Goal: Transaction & Acquisition: Complete application form

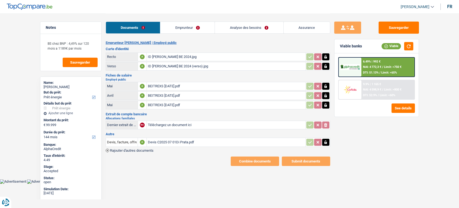
select select "energy"
select select "144"
click at [164, 142] on div "Devis C2025 07 01Di Prata.pdf" at bounding box center [226, 142] width 157 height 8
click at [196, 29] on link "Emprunteur" at bounding box center [187, 28] width 54 height 12
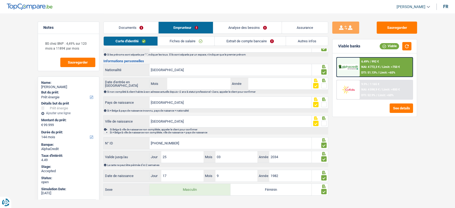
scroll to position [47, 0]
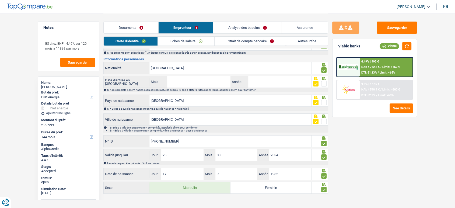
click at [179, 45] on link "Fiches de salaire" at bounding box center [186, 41] width 56 height 9
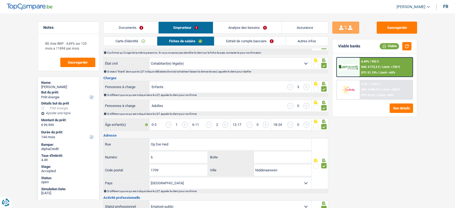
scroll to position [0, 0]
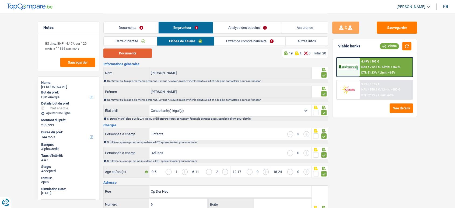
click at [134, 54] on button "Documents" at bounding box center [127, 52] width 48 height 9
click at [130, 30] on link "Documents" at bounding box center [131, 28] width 55 height 12
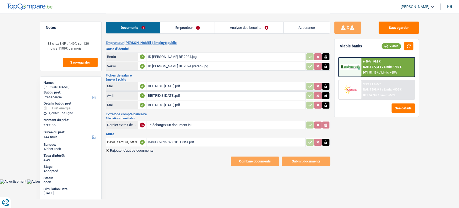
click at [190, 27] on link "Emprunteur" at bounding box center [187, 28] width 54 height 12
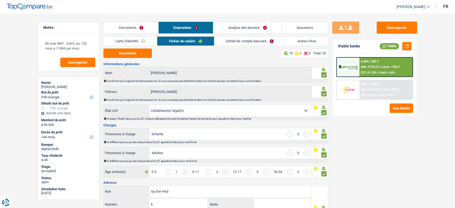
click at [215, 42] on link "Extrait de compte bancaire" at bounding box center [249, 41] width 71 height 9
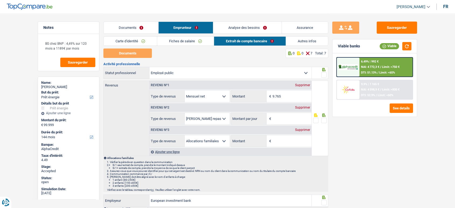
click at [203, 42] on link "Fiches de salaire" at bounding box center [185, 41] width 56 height 9
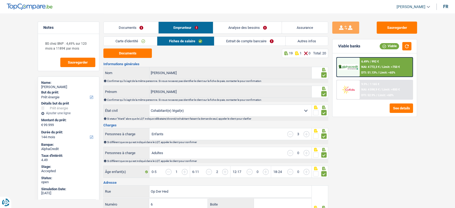
click at [131, 25] on link "Documents" at bounding box center [131, 28] width 55 height 12
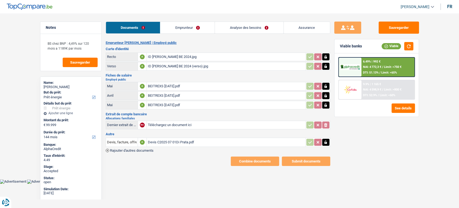
click at [170, 142] on div "Devis C2025 07 01Di Prata.pdf" at bounding box center [226, 142] width 157 height 8
click at [167, 103] on div "BEITREXS June 2025.pdf" at bounding box center [226, 105] width 157 height 8
click at [194, 82] on div "BEITREXS July 2025.pdf" at bounding box center [226, 86] width 157 height 8
click at [195, 25] on link "Emprunteur" at bounding box center [187, 28] width 54 height 12
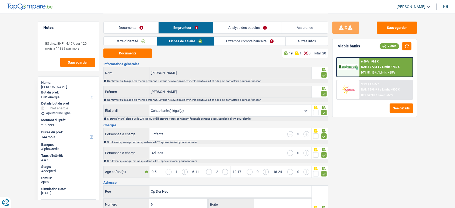
click at [225, 43] on link "Extrait de compte bancaire" at bounding box center [249, 41] width 71 height 9
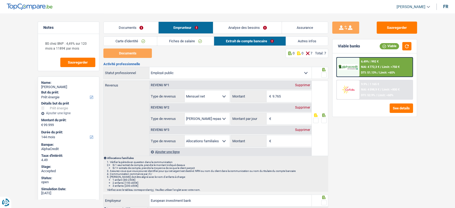
click at [305, 107] on div "Supprimer" at bounding box center [303, 107] width 18 height 3
select select "familyAllowances"
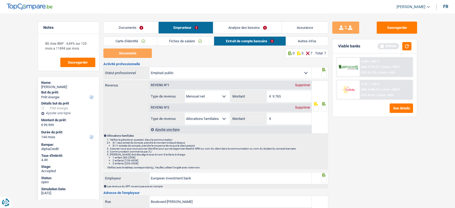
click at [168, 41] on link "Fiches de salaire" at bounding box center [185, 41] width 56 height 9
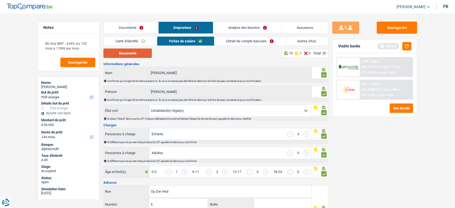
click at [134, 51] on button "Documents" at bounding box center [127, 52] width 48 height 9
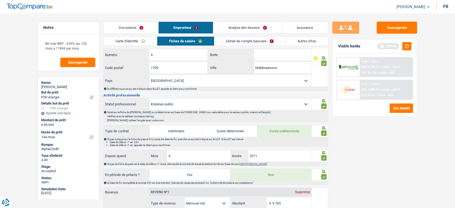
scroll to position [239, 0]
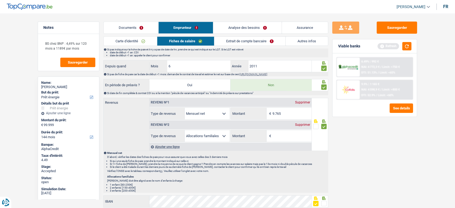
click at [304, 123] on div "Supprimer" at bounding box center [303, 124] width 18 height 3
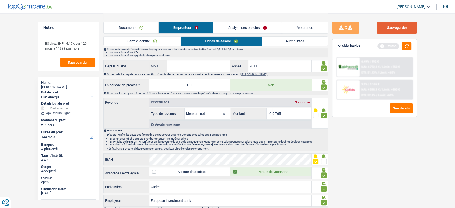
click at [400, 25] on button "Sauvegarder" at bounding box center [396, 28] width 40 height 12
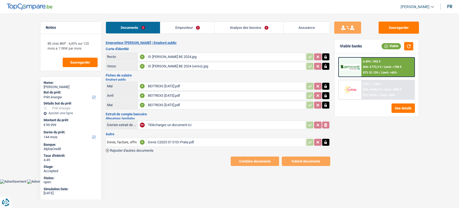
select select "energy"
select select "144"
click at [157, 140] on div "Devis C2025 07 01Di Prata.pdf" at bounding box center [226, 142] width 157 height 8
click at [149, 149] on span "Rajouter d'autres documents" at bounding box center [132, 150] width 44 height 3
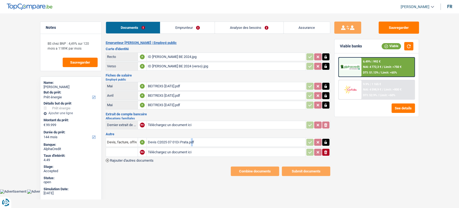
click at [167, 148] on input "Téléchargez un document ici" at bounding box center [226, 152] width 157 height 8
type input "C:\fakepath\expertise 2018.pdf"
click at [137, 160] on span "Rajouter d'autres documents" at bounding box center [132, 159] width 44 height 3
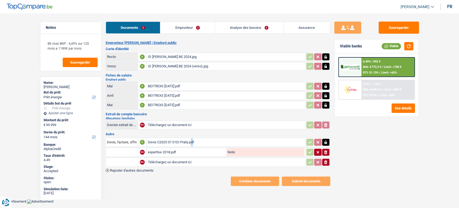
click at [153, 162] on input "Téléchargez un document ici" at bounding box center [226, 162] width 157 height 8
type input "C:\fakepath\acte de vente.pdf"
click at [400, 30] on button "Sauvegarder" at bounding box center [399, 28] width 40 height 12
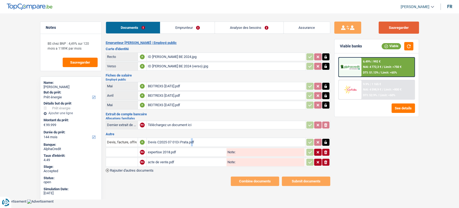
click at [391, 27] on button "Sauvegarder" at bounding box center [399, 28] width 40 height 12
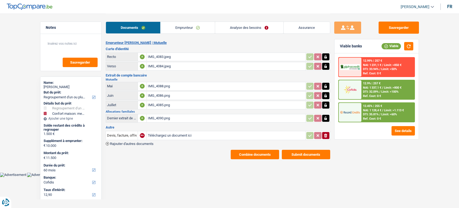
select select "refinancing"
select select "household"
select select "60"
select select "cofidis"
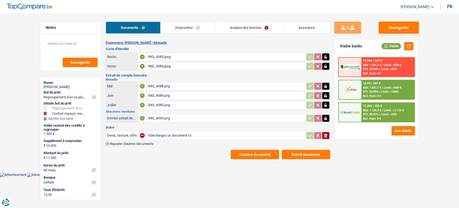
select select "60"
select select "refinancing"
select select "household"
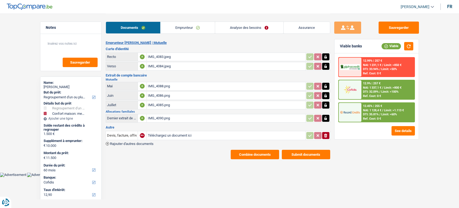
select select "yes"
select select "60"
click at [196, 31] on link "Emprunteur" at bounding box center [188, 28] width 54 height 12
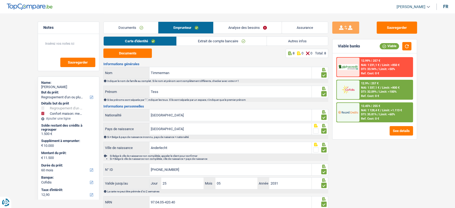
click at [248, 29] on link "Analyse des besoins" at bounding box center [247, 28] width 68 height 12
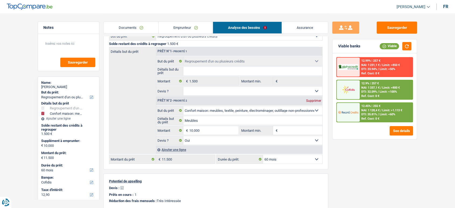
scroll to position [60, 0]
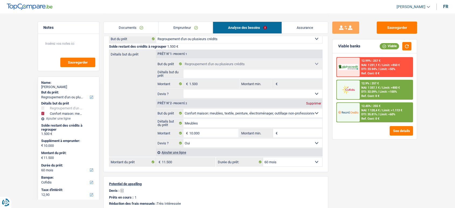
click at [174, 24] on link "Emprunteur" at bounding box center [185, 28] width 54 height 12
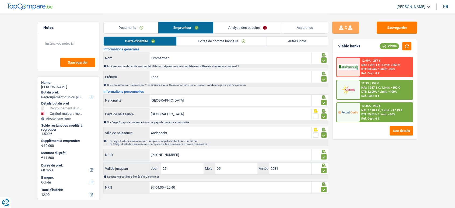
click at [290, 40] on link "Autres infos" at bounding box center [297, 41] width 61 height 9
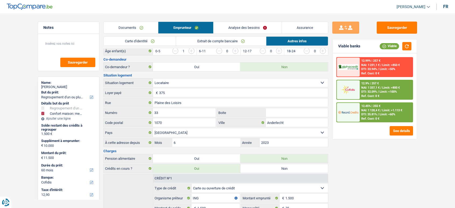
scroll to position [163, 0]
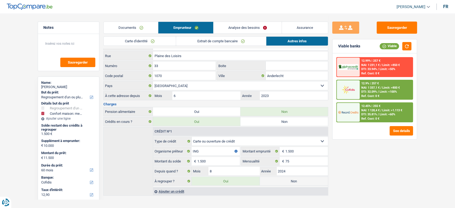
click at [260, 21] on div "Documents Emprunteur Analyse des besoins Assurance" at bounding box center [215, 24] width 225 height 23
click at [253, 25] on link "Analyse des besoins" at bounding box center [247, 28] width 68 height 12
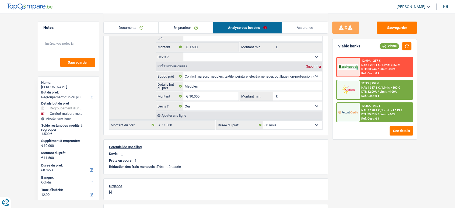
scroll to position [0, 0]
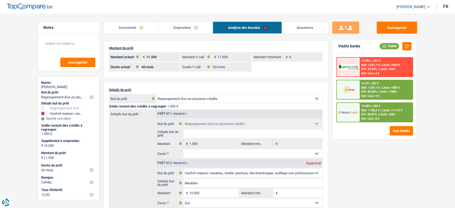
click at [190, 24] on link "Emprunteur" at bounding box center [185, 28] width 54 height 12
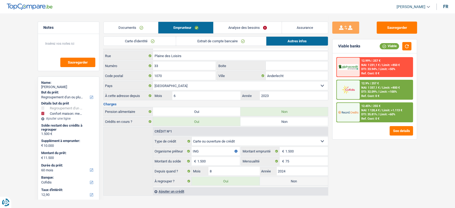
drag, startPoint x: 276, startPoint y: 178, endPoint x: 261, endPoint y: 165, distance: 19.6
click at [277, 179] on label "Non" at bounding box center [294, 180] width 68 height 9
click at [277, 179] on input "Non" at bounding box center [294, 180] width 68 height 9
radio input "true"
select select "household"
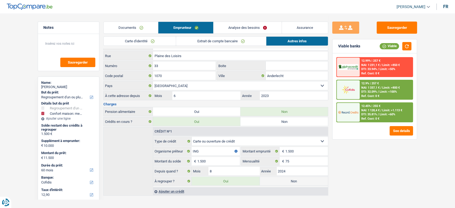
select select "household"
select select "48"
radio input "false"
type input "10.000"
select select "48"
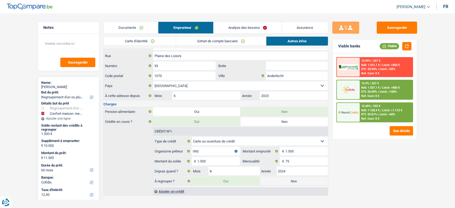
select select "household"
type input "Meubles"
type input "10.000"
select select "yes"
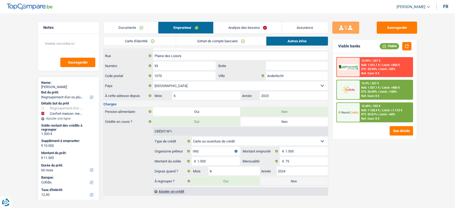
select select "48"
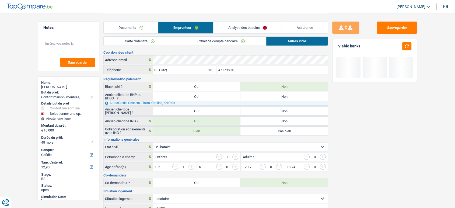
click at [248, 29] on link "Analyse des besoins" at bounding box center [247, 28] width 68 height 12
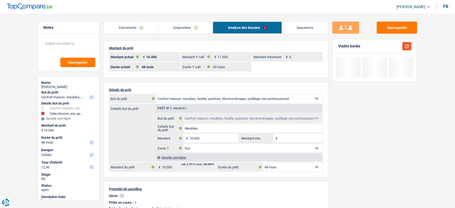
click at [407, 44] on button "button" at bounding box center [406, 46] width 9 height 8
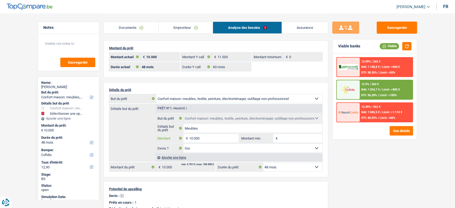
click at [206, 138] on input "10.000" at bounding box center [213, 138] width 49 height 9
type input "1.000"
select select
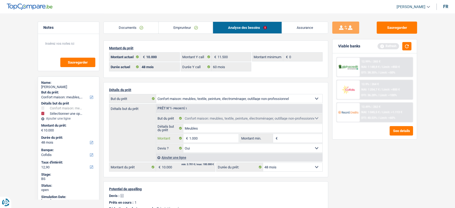
type input "10.001"
select select
type input "10.001"
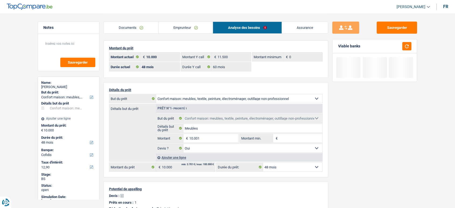
select select "60"
type input "10.001"
select select "60"
type input "10.001"
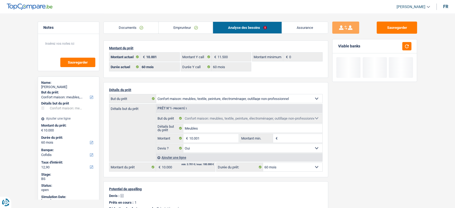
type input "10.001"
click at [288, 168] on select "12 mois 18 mois 24 mois 30 mois 36 mois 42 mois 48 mois 60 mois Sélectionner un…" at bounding box center [292, 167] width 59 height 9
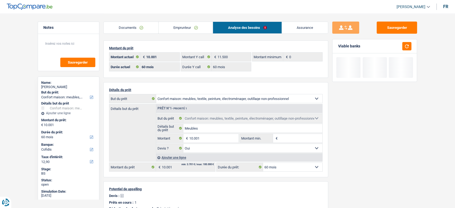
click at [430, 178] on main "Notes Sauvegarder Name: Tess Timmerman But du prêt: Confort maison: meubles, te…" at bounding box center [227, 168] width 455 height 337
click at [408, 45] on button "button" at bounding box center [406, 46] width 9 height 8
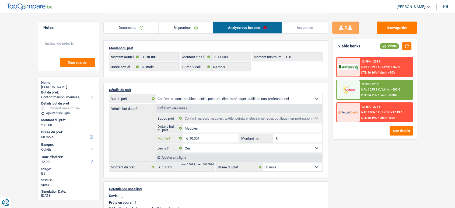
click at [210, 139] on input "10.001" at bounding box center [213, 138] width 49 height 9
click at [376, 82] on div "12.9% | 223 € NAI: 1 295,5 € / Limit: >800 € DTI: 34.21% / Limit: <100%" at bounding box center [385, 89] width 53 height 19
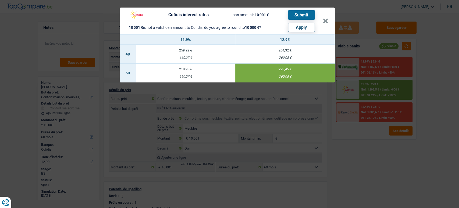
click at [310, 23] on button "Apply" at bounding box center [301, 27] width 27 height 9
type input "10.500"
select select "other"
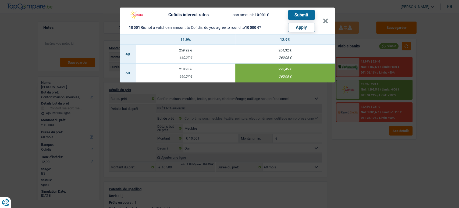
select select "other"
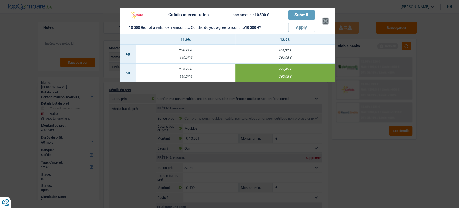
click at [327, 19] on button "×" at bounding box center [326, 20] width 6 height 5
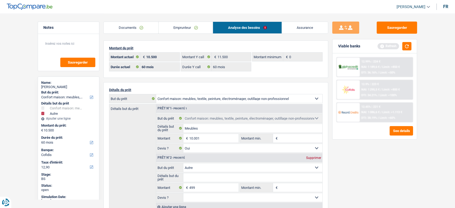
scroll to position [30, 0]
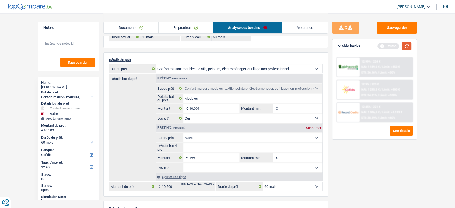
click at [408, 46] on button "button" at bounding box center [406, 46] width 9 height 8
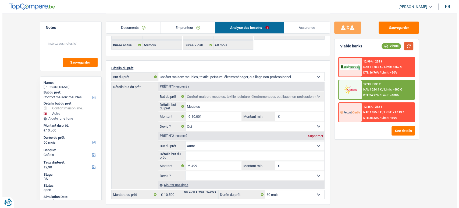
scroll to position [1, 0]
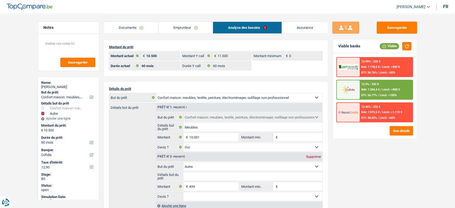
click at [376, 86] on div "12.9% | 235 € NAI: 1 284,4 € / Limit: >800 € DTI: 34.77% / Limit: <100%" at bounding box center [385, 89] width 53 height 19
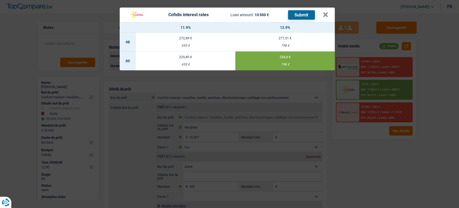
click at [301, 15] on button "Submit" at bounding box center [301, 14] width 27 height 9
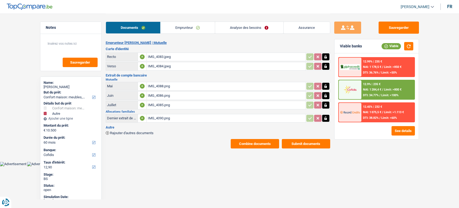
select select "household"
select select "other"
select select "60"
select select "cofidis"
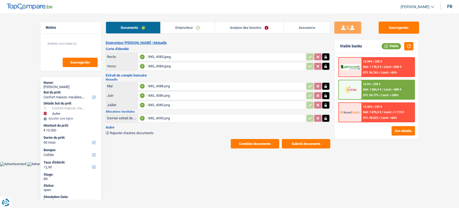
drag, startPoint x: 268, startPoint y: 27, endPoint x: 265, endPoint y: 36, distance: 9.7
click at [268, 27] on link "Analyse des besoins" at bounding box center [249, 28] width 68 height 12
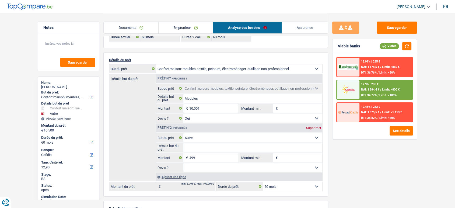
scroll to position [60, 0]
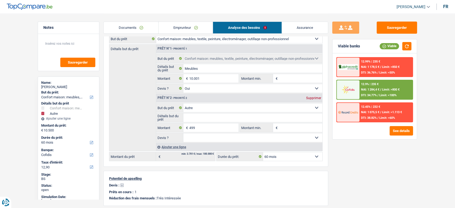
click at [311, 100] on div "Prêt n°2 - Priorité 2 Supprimer" at bounding box center [239, 98] width 166 height 9
click at [312, 97] on div "Supprimer" at bounding box center [313, 97] width 18 height 3
type input "10.001"
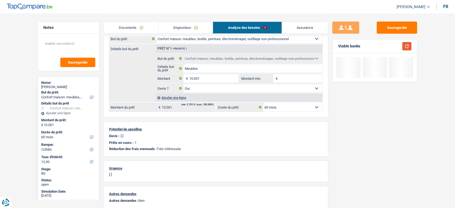
click at [407, 46] on button "button" at bounding box center [406, 46] width 9 height 8
click at [208, 19] on div "Documents Emprunteur Analyse des besoins Assurance" at bounding box center [215, 24] width 225 height 23
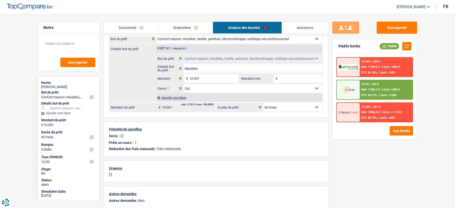
click at [184, 27] on link "Emprunteur" at bounding box center [185, 28] width 54 height 12
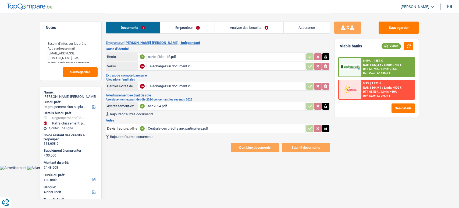
select select "refinancing"
select select "houseOrGarden"
select select "120"
select select "alphacredit"
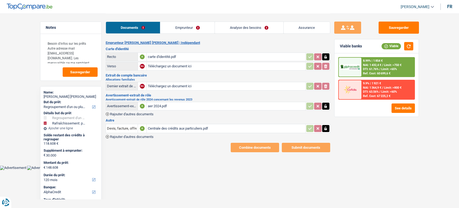
select select "120"
select select "refinancing"
select select "houseOrGarden"
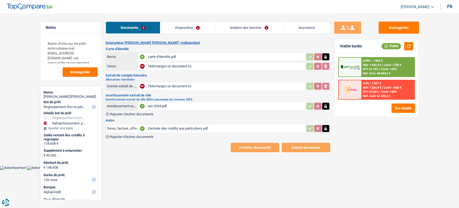
select select "yes"
select select "120"
click at [255, 27] on link "Analyse des besoins" at bounding box center [249, 28] width 68 height 12
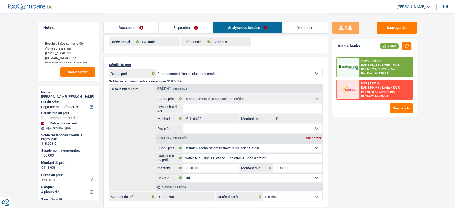
scroll to position [60, 0]
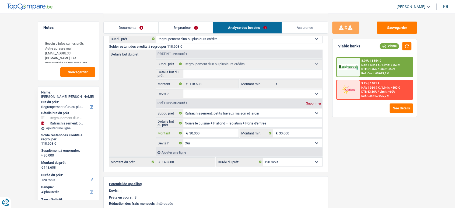
click at [193, 132] on input "30.000" at bounding box center [213, 133] width 49 height 9
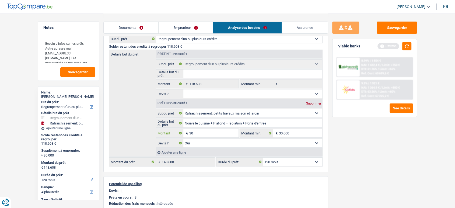
type input "3"
type input "10.000"
type input "128.608"
select select "144"
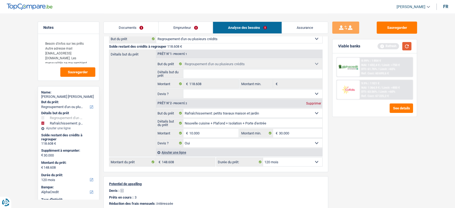
type input "128.608"
select select "144"
type input "128.608"
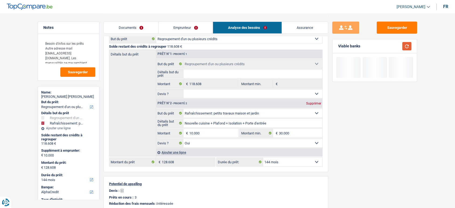
click at [407, 45] on button "button" at bounding box center [406, 46] width 9 height 8
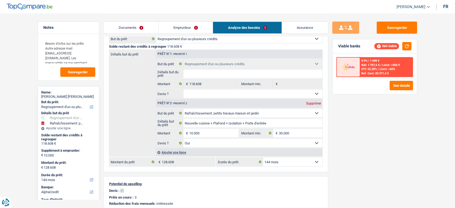
click at [275, 163] on select "12 mois 18 mois 24 mois 30 mois 36 mois 42 mois 48 mois 60 mois 72 mois 84 mois…" at bounding box center [292, 161] width 59 height 9
select select "132"
click at [263, 157] on select "12 mois 18 mois 24 mois 30 mois 36 mois 42 mois 48 mois 60 mois 72 mois 84 mois…" at bounding box center [292, 161] width 59 height 9
select select "132"
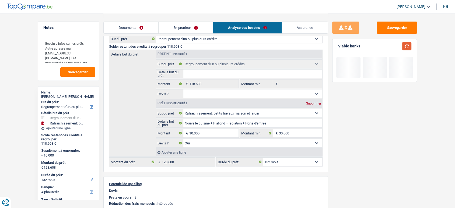
click at [410, 43] on button "button" at bounding box center [406, 46] width 9 height 8
click at [200, 24] on link "Emprunteur" at bounding box center [185, 28] width 54 height 12
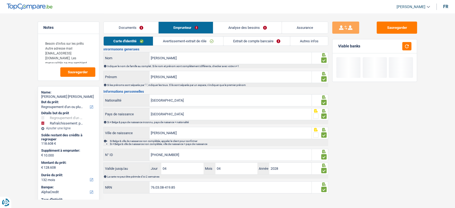
click at [301, 41] on link "Autres infos" at bounding box center [309, 41] width 38 height 9
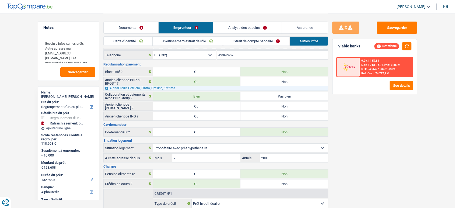
click at [377, 66] on div "9.9% | 1 572 € NAI: 1 713,6 € / Limit: >800 € DTI: 54.26% / Limit: <60% Ref. Co…" at bounding box center [385, 67] width 53 height 19
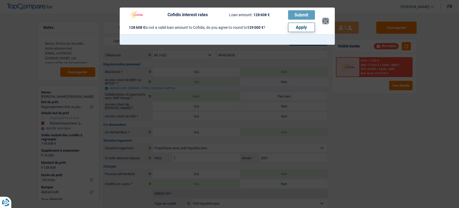
click at [326, 23] on button "×" at bounding box center [326, 20] width 6 height 5
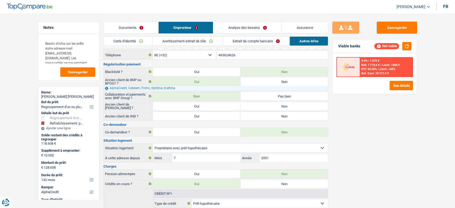
click at [257, 27] on link "Analyse des besoins" at bounding box center [247, 28] width 68 height 12
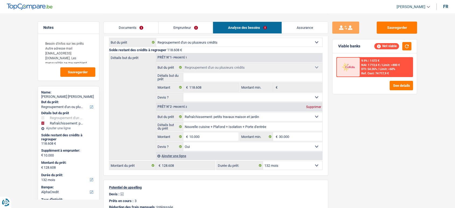
scroll to position [134, 0]
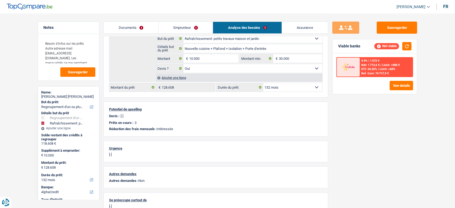
click at [288, 85] on select "12 mois 18 mois 24 mois 30 mois 36 mois 42 mois 48 mois 60 mois 72 mois 84 mois…" at bounding box center [292, 87] width 59 height 9
select select "120"
click at [263, 83] on select "12 mois 18 mois 24 mois 30 mois 36 mois 42 mois 48 mois 60 mois 72 mois 84 mois…" at bounding box center [292, 87] width 59 height 9
select select "120"
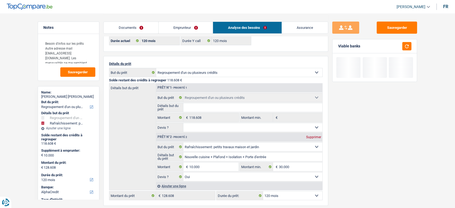
scroll to position [0, 0]
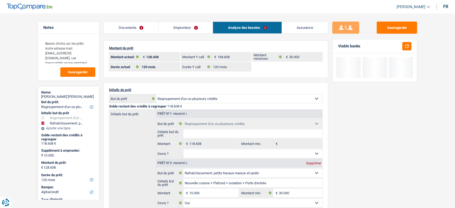
click at [199, 30] on link "Emprunteur" at bounding box center [185, 28] width 54 height 12
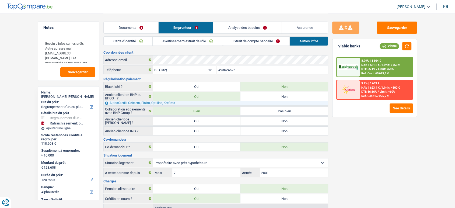
click at [236, 22] on link "Analyse des besoins" at bounding box center [247, 28] width 68 height 12
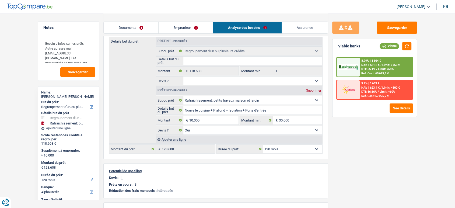
scroll to position [60, 0]
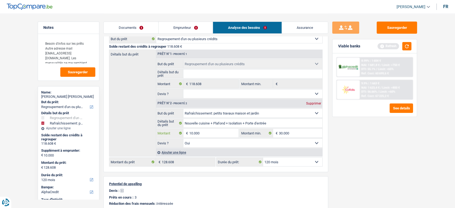
click at [196, 133] on input "10.000" at bounding box center [213, 133] width 49 height 9
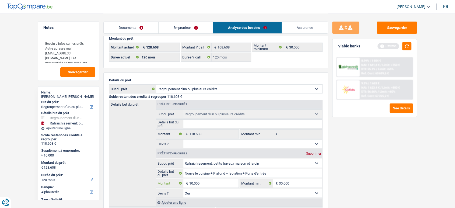
scroll to position [0, 0]
